Goal: Task Accomplishment & Management: Manage account settings

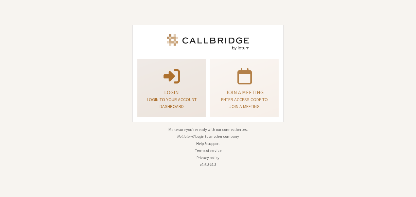
click at [170, 86] on div "Login Login to your account dashboard" at bounding box center [171, 88] width 61 height 53
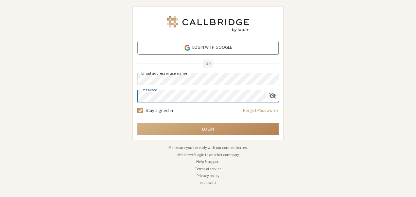
click at [137, 123] on button "Login" at bounding box center [207, 129] width 141 height 12
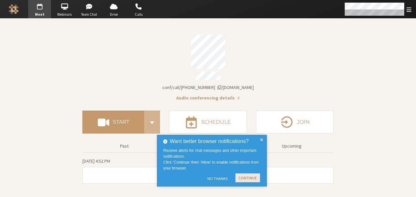
click at [242, 177] on button "Continue" at bounding box center [247, 177] width 25 height 9
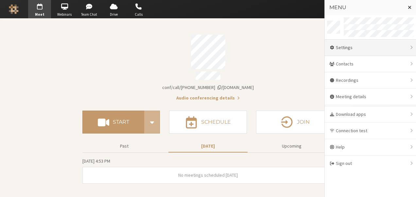
click at [388, 54] on div "Settings" at bounding box center [370, 48] width 91 height 16
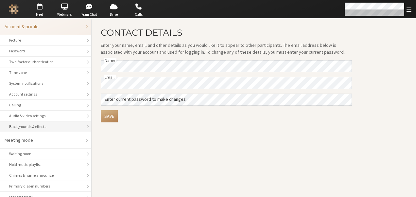
click at [39, 127] on div "Backgrounds & effects" at bounding box center [45, 127] width 73 height 6
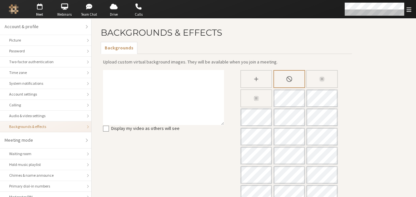
click at [329, 83] on div "Slightly blur background" at bounding box center [322, 79] width 32 height 18
click at [244, 96] on div "Blur background" at bounding box center [256, 98] width 32 height 18
click at [359, 91] on main "Backgrounds & Effects Backgrounds Upload custom virtual background images. They…" at bounding box center [254, 134] width 324 height 231
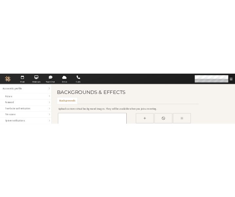
scroll to position [72, 0]
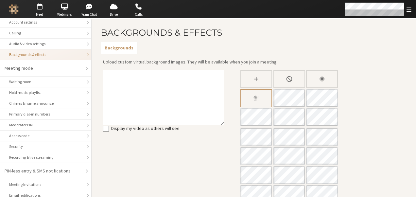
click at [326, 78] on div "Slightly blur background" at bounding box center [322, 79] width 32 height 18
click at [262, 91] on div "Blur background" at bounding box center [256, 98] width 32 height 18
click at [335, 79] on div "Slightly blur background" at bounding box center [322, 79] width 32 height 18
click at [301, 83] on div "None" at bounding box center [289, 79] width 32 height 18
click at [42, 9] on span "button" at bounding box center [39, 6] width 23 height 10
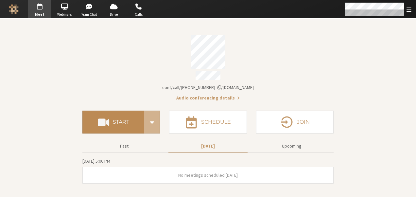
click at [112, 110] on button "Start" at bounding box center [113, 121] width 62 height 23
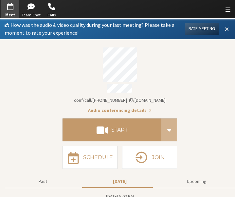
click at [225, 28] on span at bounding box center [227, 29] width 4 height 6
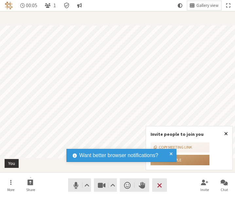
click at [225, 133] on span "Close popover" at bounding box center [226, 133] width 4 height 5
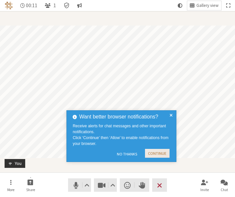
click at [158, 152] on button "Continue" at bounding box center [157, 153] width 25 height 9
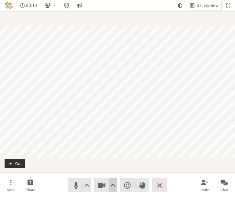
click at [114, 185] on span "Video setting" at bounding box center [112, 184] width 5 height 9
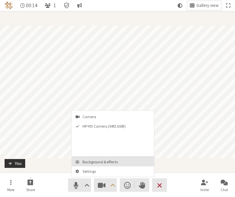
click at [110, 160] on span "Background & effects" at bounding box center [116, 162] width 69 height 4
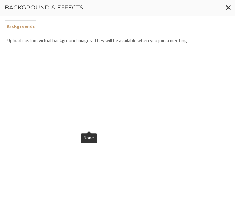
scroll to position [85, 0]
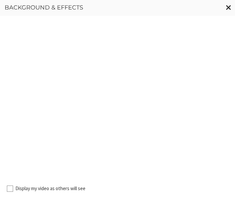
click at [228, 8] on span "Close modal" at bounding box center [229, 7] width 6 height 8
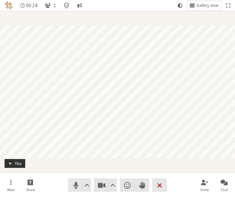
click at [160, 190] on button "Leave" at bounding box center [159, 184] width 15 height 13
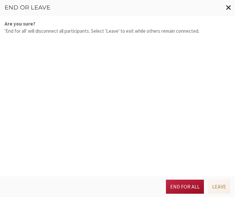
click at [184, 184] on button "End for all" at bounding box center [185, 186] width 38 height 14
